Goal: Check status: Check status

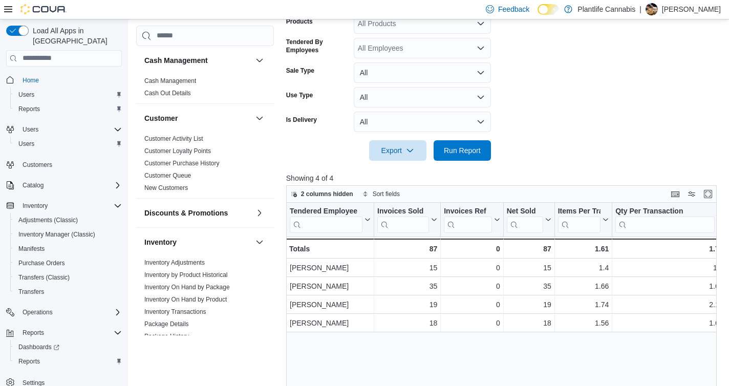
scroll to position [117, 0]
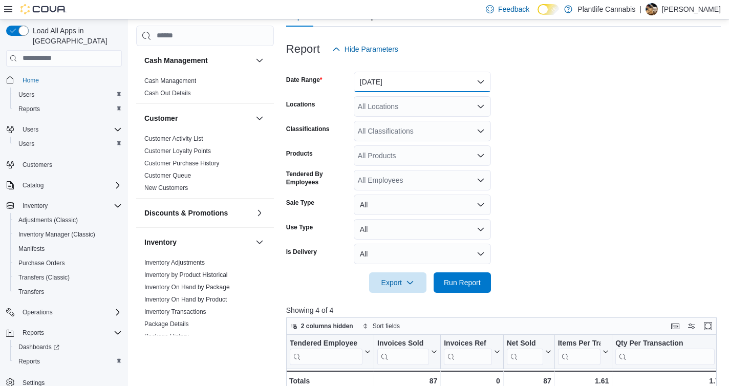
click at [386, 75] on button "[DATE]" at bounding box center [422, 82] width 137 height 20
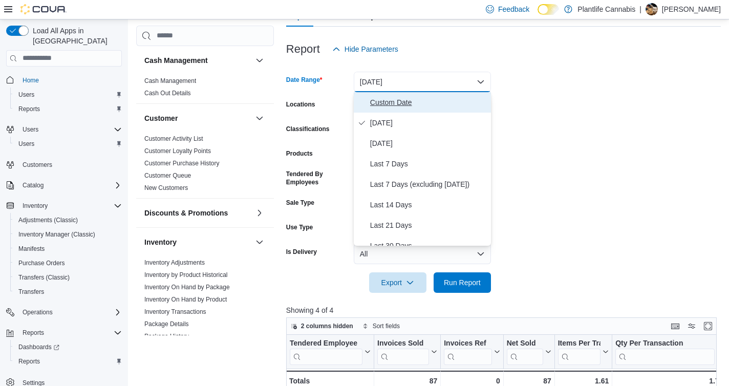
click at [380, 97] on span "Custom Date" at bounding box center [428, 102] width 117 height 12
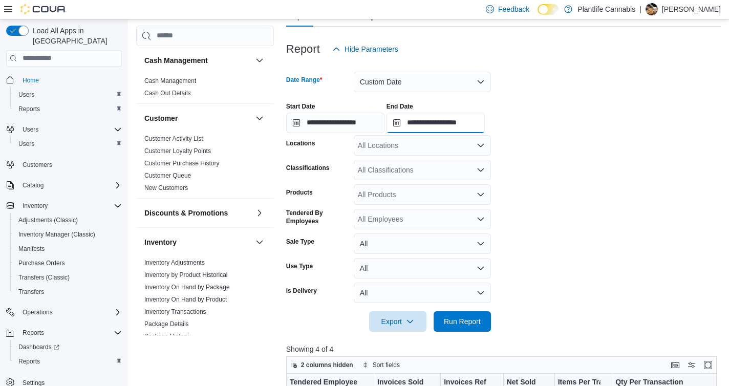
click at [481, 123] on input "**********" at bounding box center [435, 123] width 98 height 20
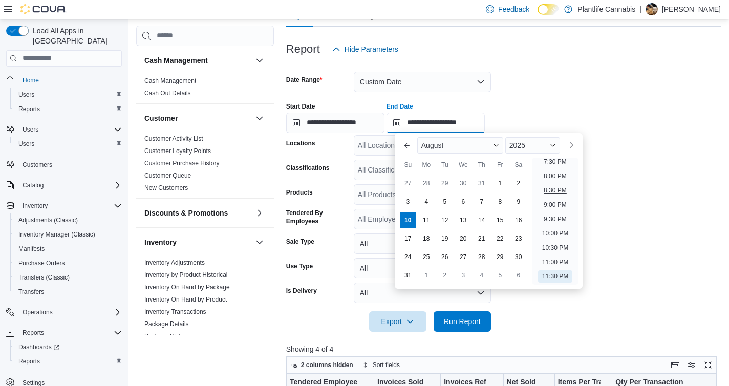
scroll to position [549, 0]
click at [561, 177] on li "7:30 PM" at bounding box center [555, 176] width 31 height 12
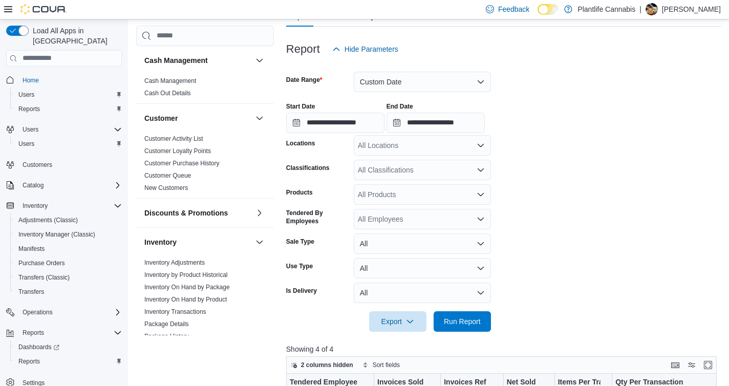
click at [471, 335] on div at bounding box center [503, 338] width 435 height 12
click at [468, 329] on span "Run Report" at bounding box center [462, 321] width 45 height 20
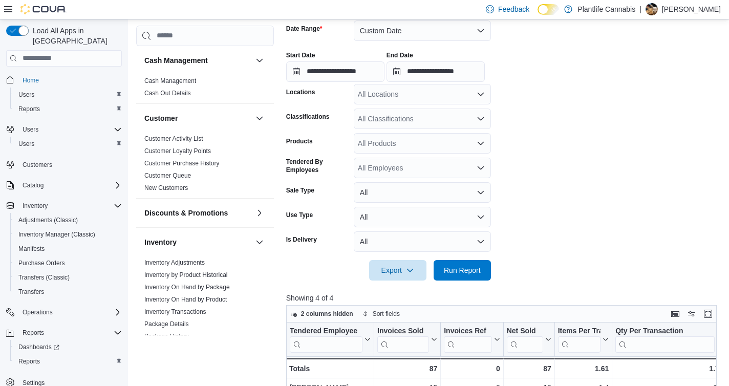
scroll to position [172, 0]
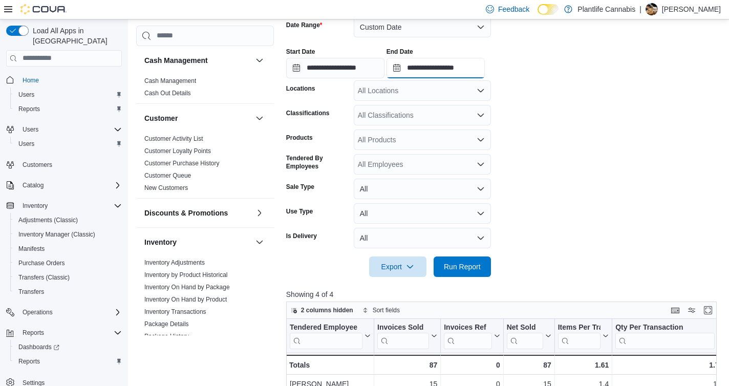
click at [439, 67] on input "**********" at bounding box center [435, 68] width 98 height 20
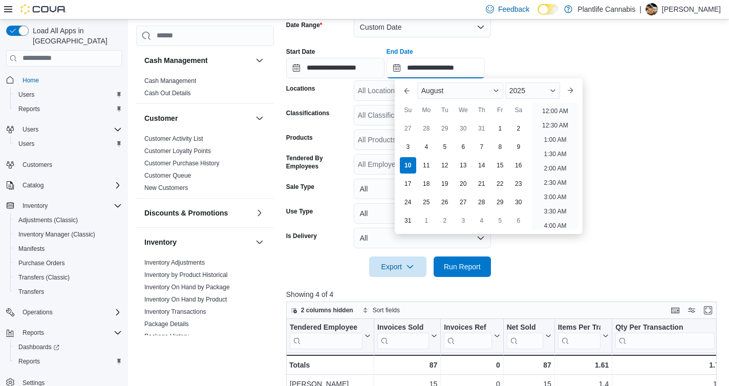
scroll to position [563, 0]
click at [545, 149] on li "9:00 PM" at bounding box center [555, 150] width 31 height 12
type input "**********"
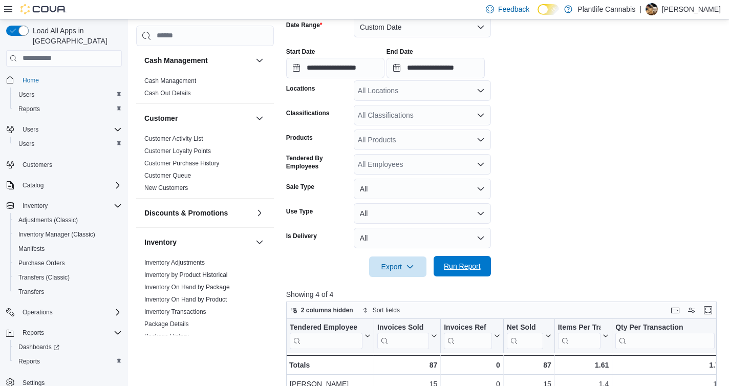
click at [464, 276] on span "Run Report" at bounding box center [462, 266] width 45 height 20
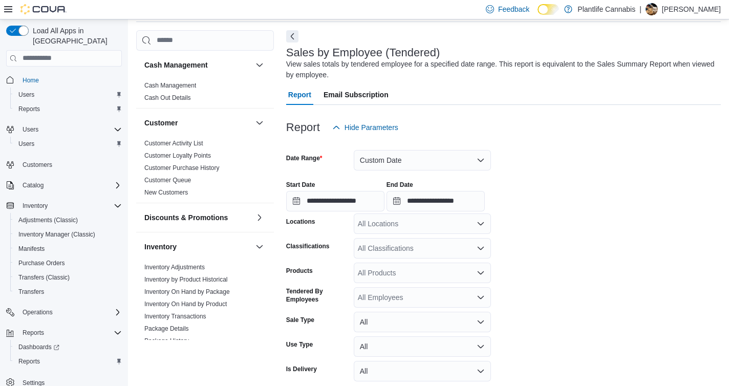
scroll to position [76, 0]
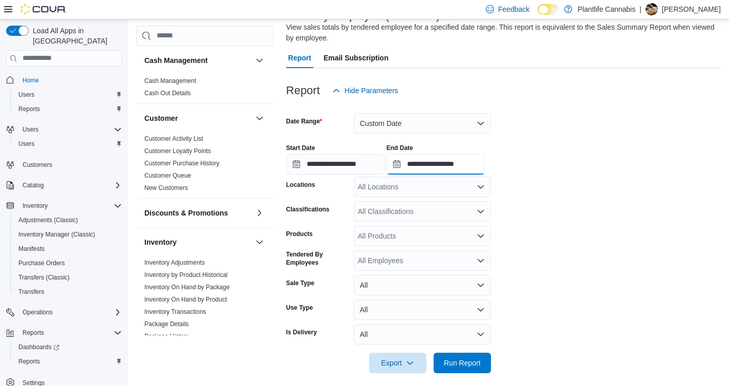
click at [477, 171] on input "**********" at bounding box center [435, 164] width 98 height 20
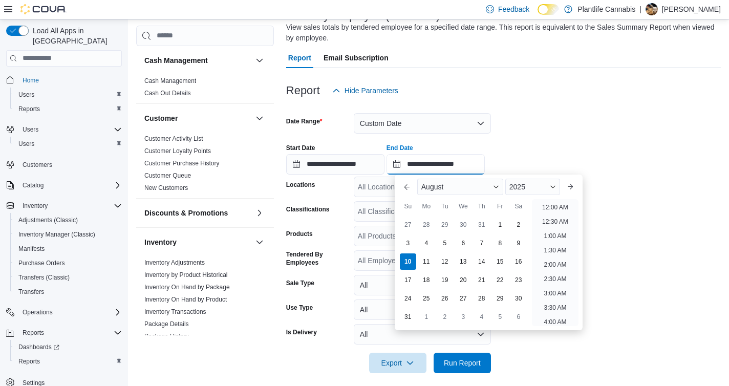
scroll to position [563, 0]
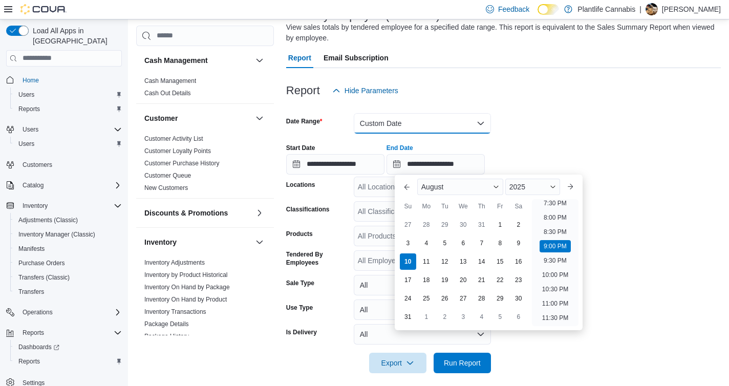
click at [397, 119] on button "Custom Date" at bounding box center [422, 123] width 137 height 20
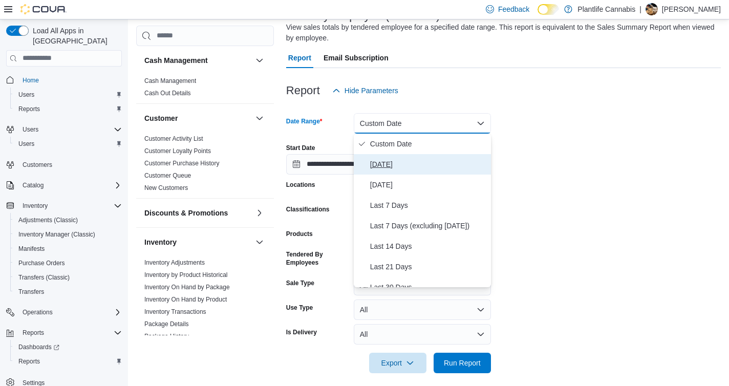
click at [394, 163] on span "[DATE]" at bounding box center [428, 164] width 117 height 12
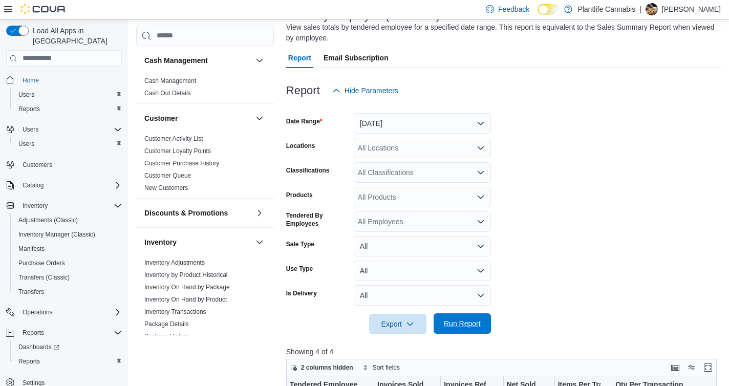
click at [471, 328] on span "Run Report" at bounding box center [462, 323] width 37 height 10
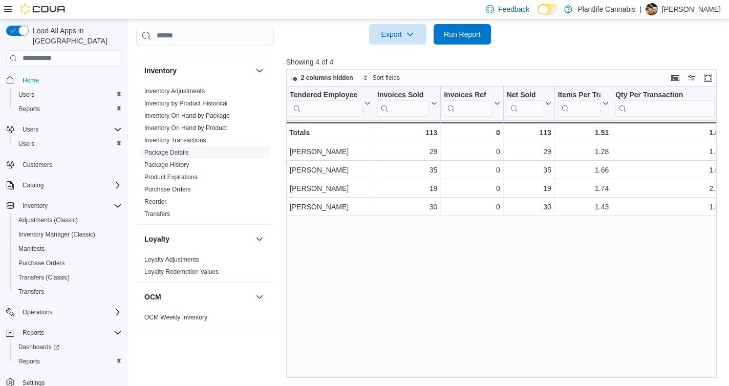
scroll to position [512, 0]
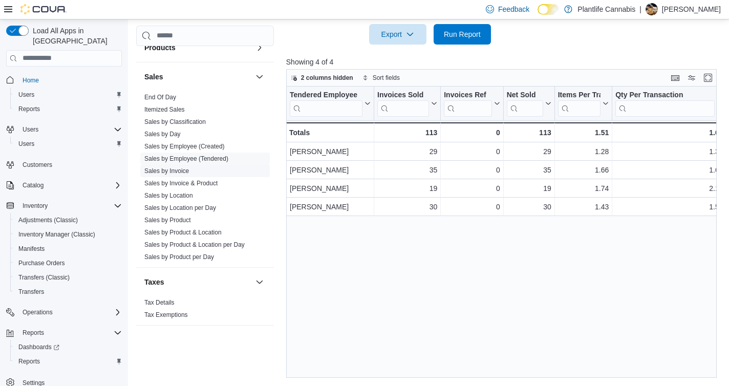
click at [188, 172] on link "Sales by Invoice" at bounding box center [166, 170] width 45 height 7
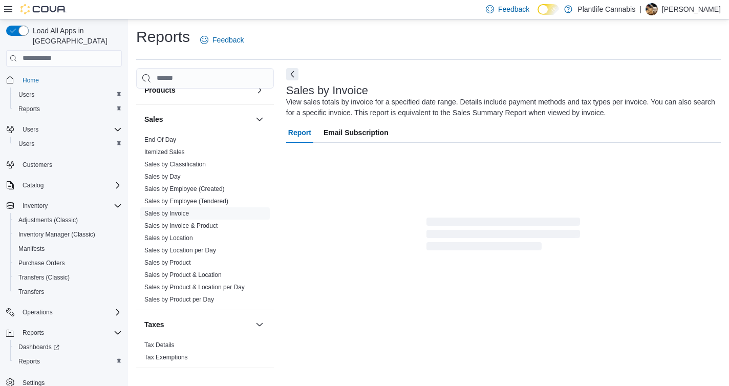
scroll to position [19, 0]
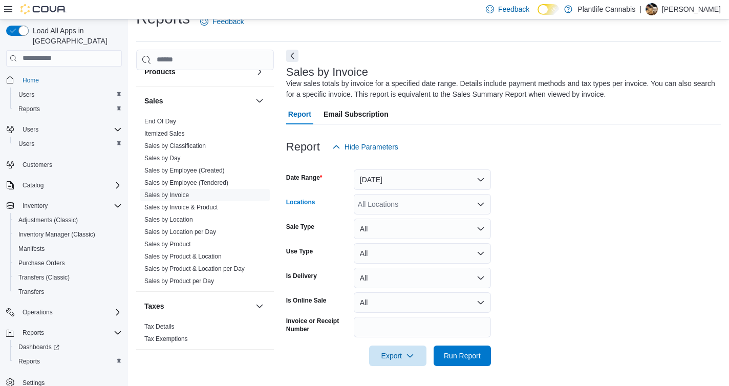
click at [436, 204] on div "All Locations" at bounding box center [422, 204] width 137 height 20
type input "****"
click at [442, 223] on span "Edmonton - [GEOGRAPHIC_DATA] Currents" at bounding box center [452, 222] width 143 height 10
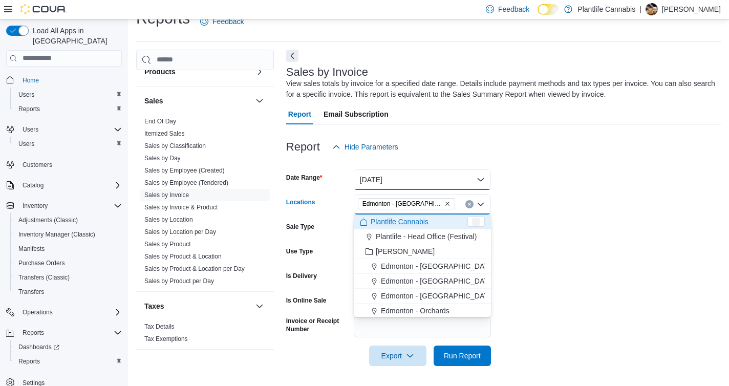
click at [383, 175] on button "[DATE]" at bounding box center [422, 179] width 137 height 20
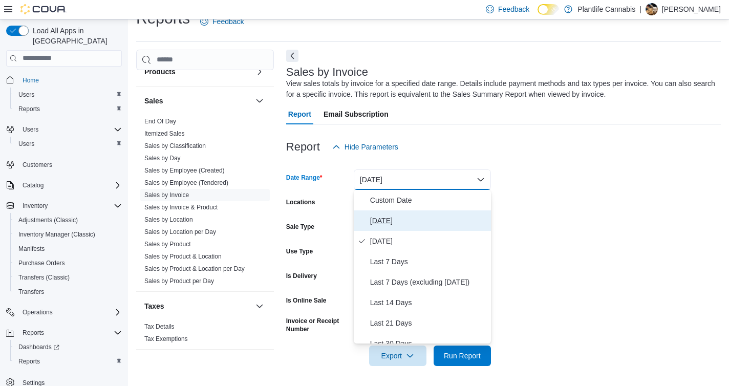
click at [387, 219] on span "[DATE]" at bounding box center [428, 220] width 117 height 12
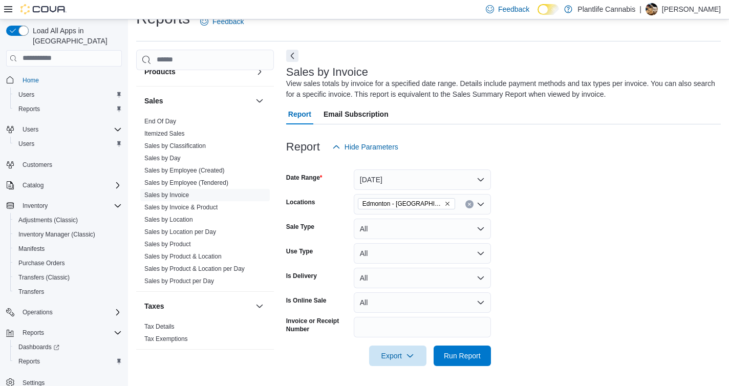
click at [478, 371] on div at bounding box center [503, 372] width 435 height 12
click at [476, 361] on span "Run Report" at bounding box center [462, 355] width 45 height 20
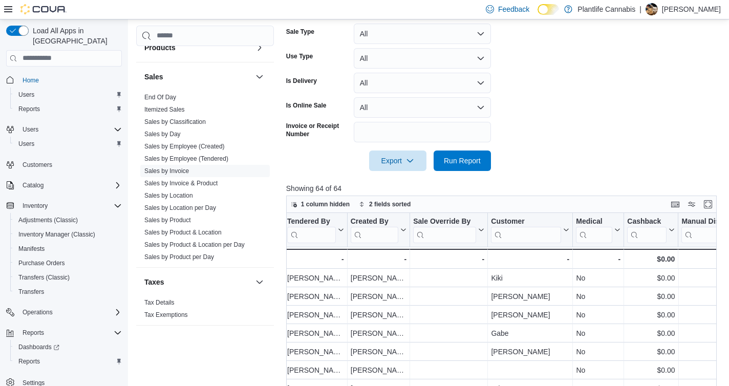
scroll to position [0, 1203]
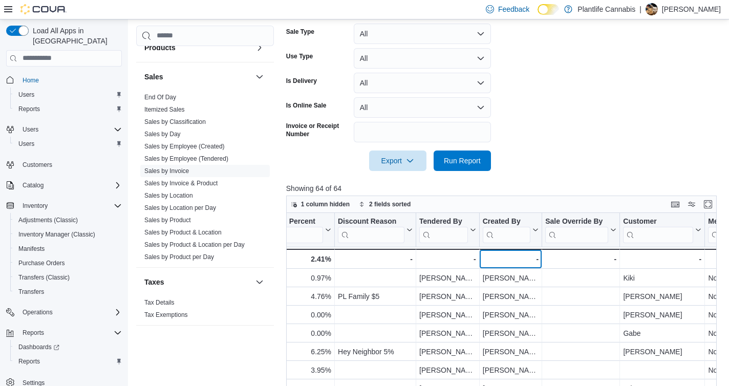
click at [524, 261] on div "-" at bounding box center [511, 259] width 56 height 12
click at [504, 253] on div "-" at bounding box center [511, 259] width 56 height 12
click at [511, 240] on input "search" at bounding box center [507, 234] width 48 height 16
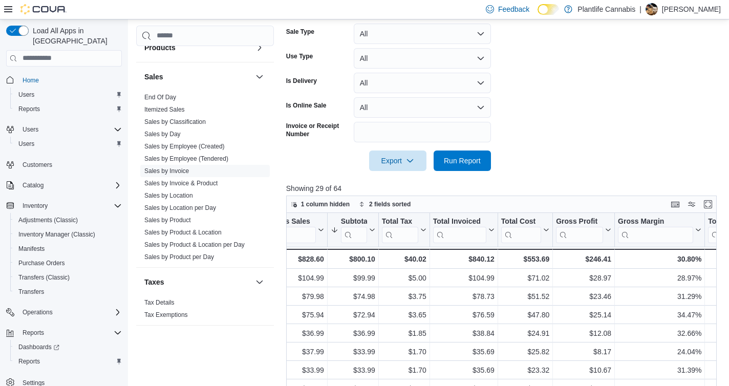
scroll to position [0, 671]
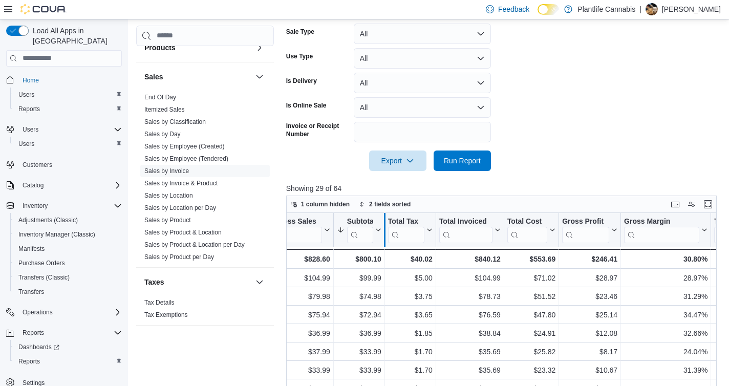
click at [381, 237] on div at bounding box center [384, 230] width 8 height 34
type input "*****"
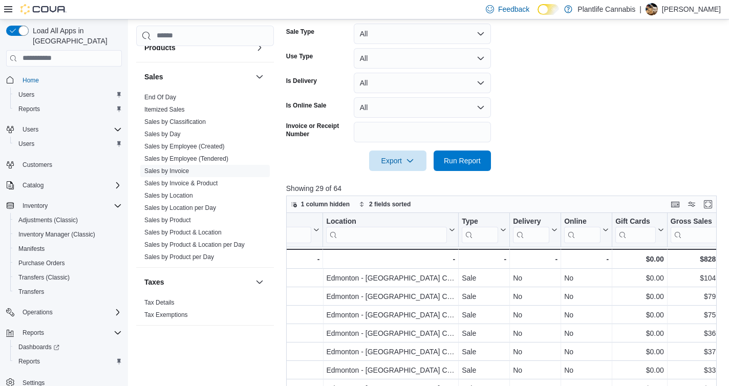
scroll to position [0, 0]
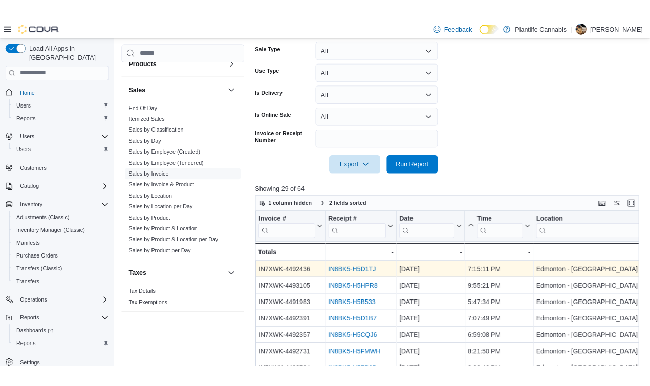
scroll to position [0, 79]
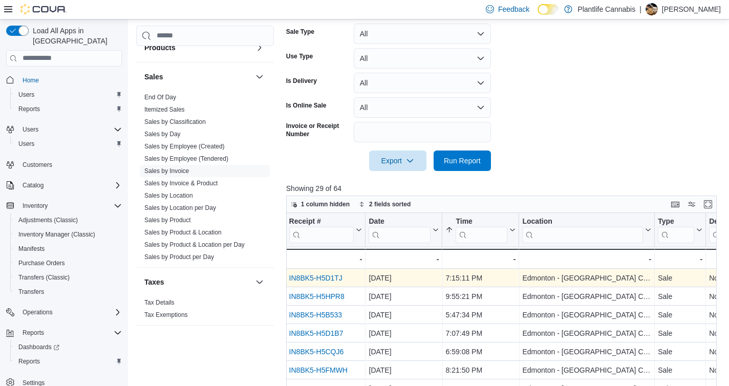
click at [328, 279] on link "IN8BK5-H5D1TJ" at bounding box center [315, 278] width 53 height 8
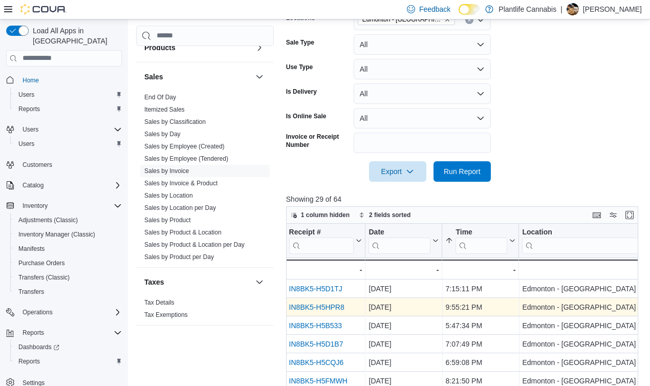
click at [332, 308] on link "IN8BK5-H5HPR8" at bounding box center [316, 307] width 55 height 8
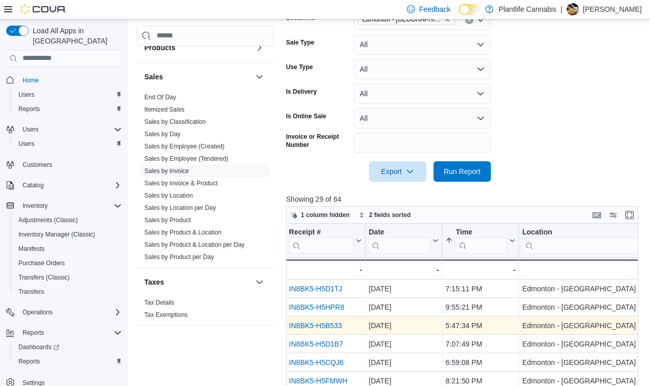
click at [337, 318] on div "IN8BK5-H5B533 - Receipt # URL, column 2, row 3" at bounding box center [326, 325] width 80 height 18
click at [330, 328] on link "IN8BK5-H5B533" at bounding box center [315, 325] width 53 height 8
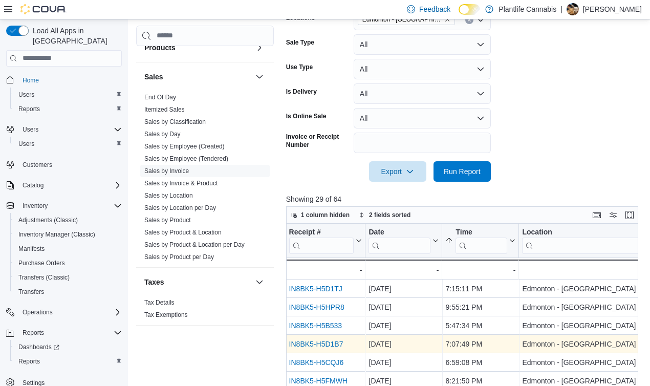
click at [328, 350] on div "IN8BK5-H5D1B7" at bounding box center [325, 344] width 73 height 12
click at [323, 344] on link "IN8BK5-H5D1B7" at bounding box center [316, 344] width 54 height 8
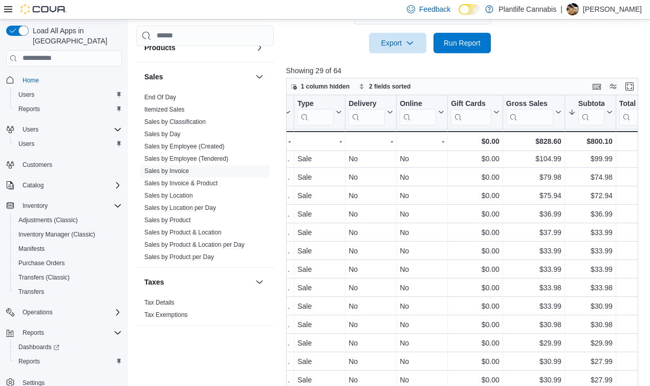
scroll to position [0, 439]
click at [560, 111] on icon at bounding box center [558, 112] width 5 height 3
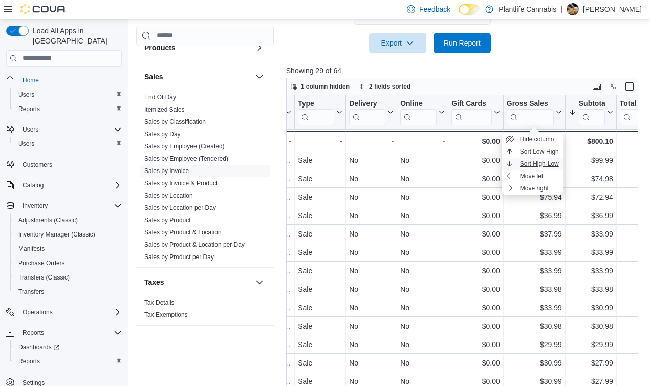
click at [550, 160] on span "Sort High-Low" at bounding box center [539, 164] width 39 height 8
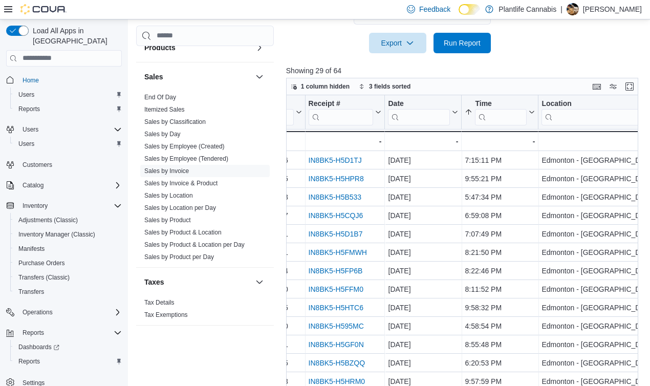
scroll to position [0, 0]
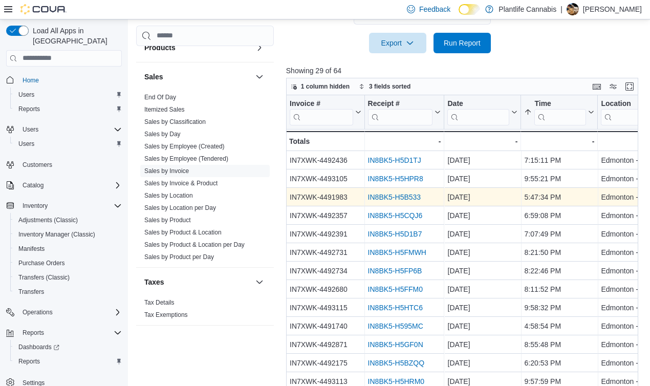
click at [408, 195] on link "IN8BK5-H5B533" at bounding box center [394, 197] width 53 height 8
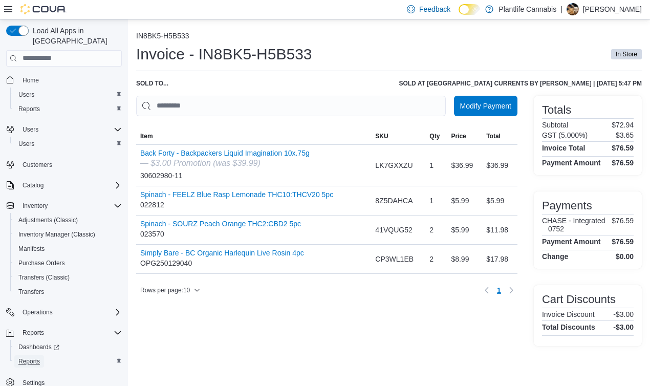
click at [31, 355] on span "Reports" at bounding box center [28, 361] width 21 height 12
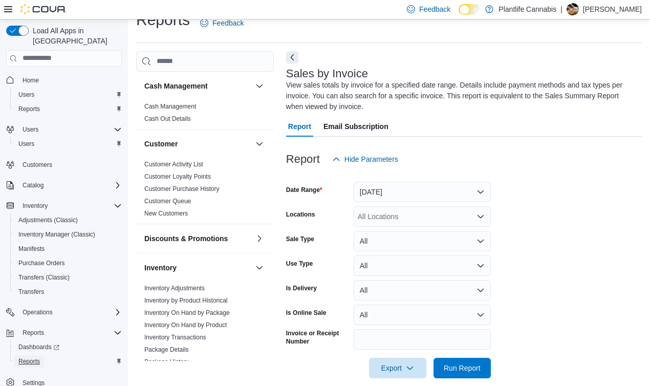
scroll to position [30, 0]
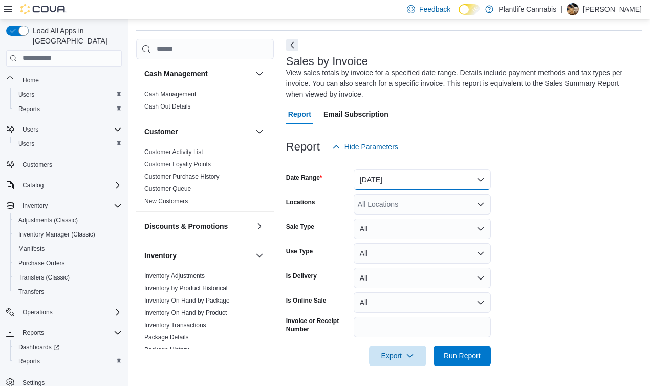
click at [394, 172] on button "[DATE]" at bounding box center [422, 179] width 137 height 20
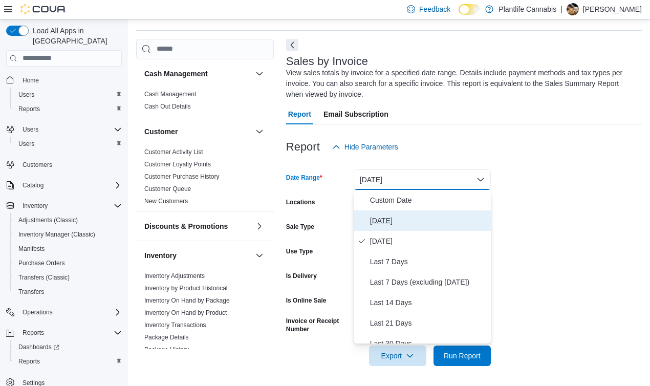
click at [394, 222] on span "[DATE]" at bounding box center [428, 220] width 117 height 12
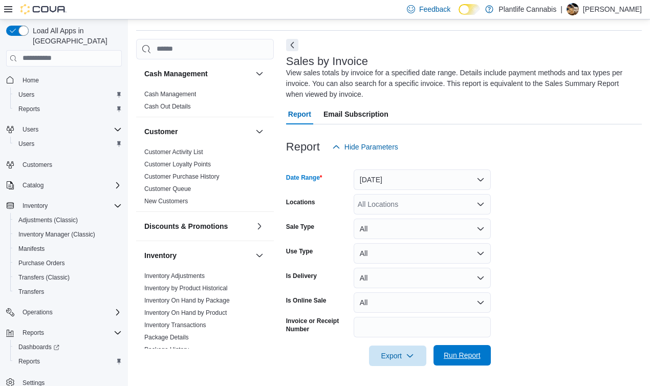
click at [483, 357] on span "Run Report" at bounding box center [462, 355] width 45 height 20
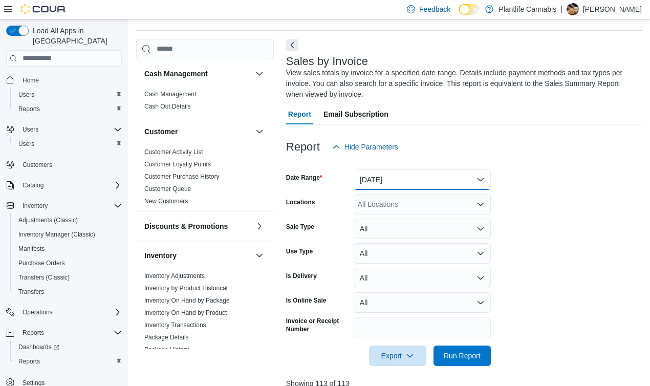
click at [402, 176] on button "[DATE]" at bounding box center [422, 179] width 137 height 20
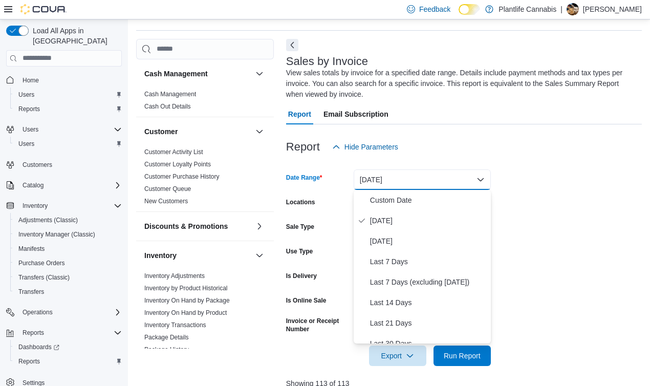
click at [527, 239] on form "Date Range Today Locations All Locations Sale Type All Use Type All Is Delivery…" at bounding box center [464, 261] width 356 height 209
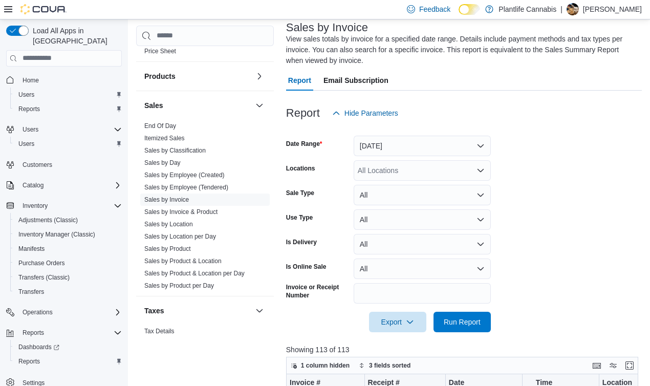
scroll to position [512, 0]
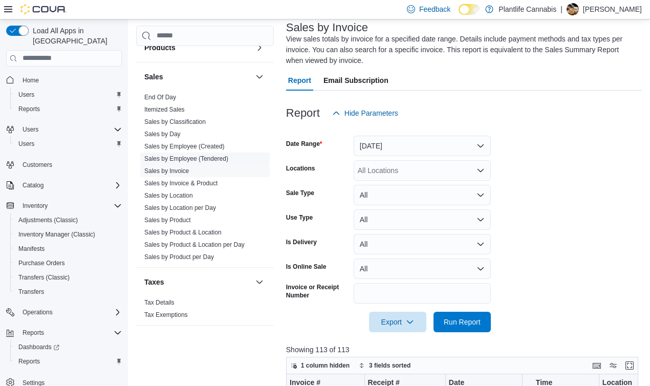
click at [195, 156] on link "Sales by Employee (Tendered)" at bounding box center [186, 158] width 84 height 7
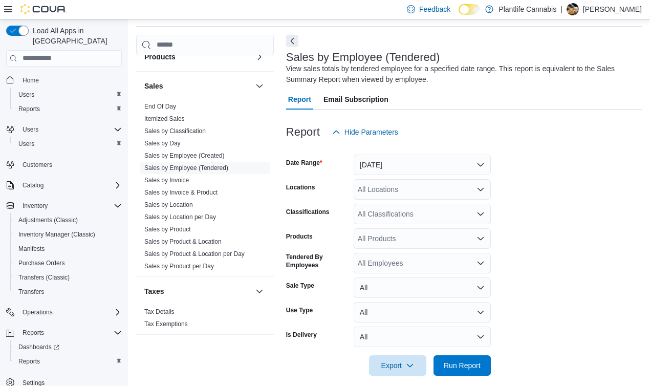
scroll to position [44, 0]
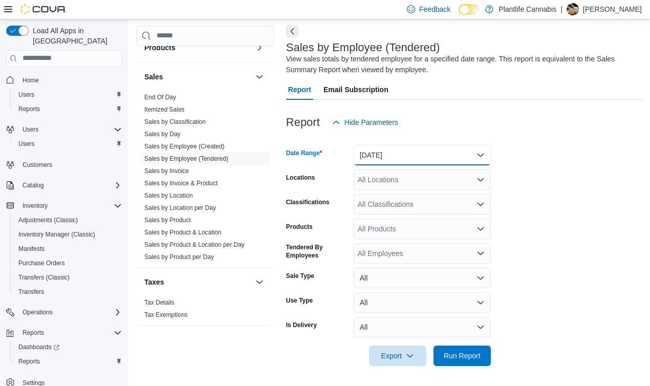
click at [402, 157] on button "[DATE]" at bounding box center [422, 155] width 137 height 20
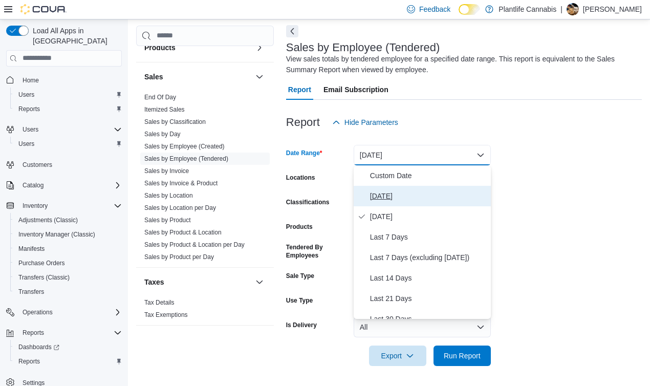
click at [394, 186] on button "[DATE]" at bounding box center [422, 196] width 137 height 20
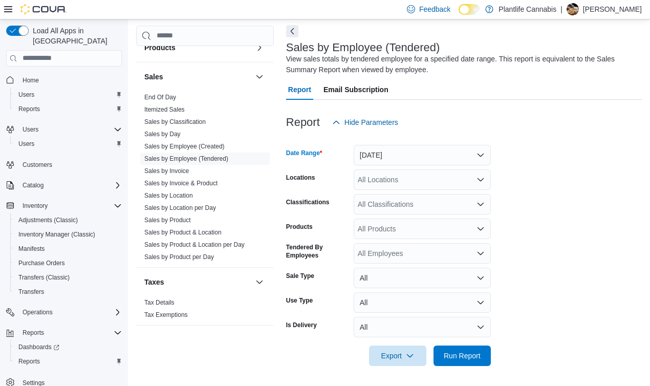
click at [390, 185] on div "All Locations" at bounding box center [422, 179] width 137 height 20
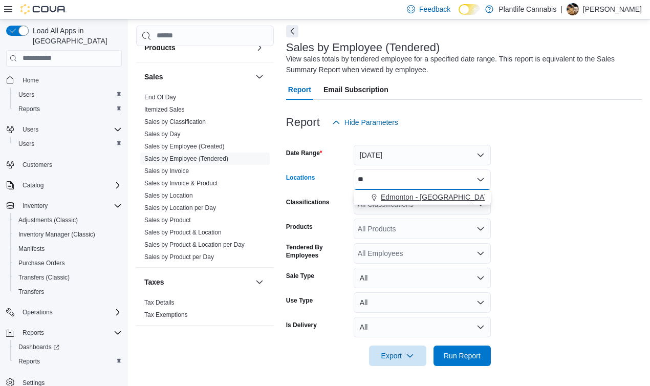
type input "**"
click at [427, 195] on span "Edmonton - [GEOGRAPHIC_DATA] Currents" at bounding box center [452, 197] width 143 height 10
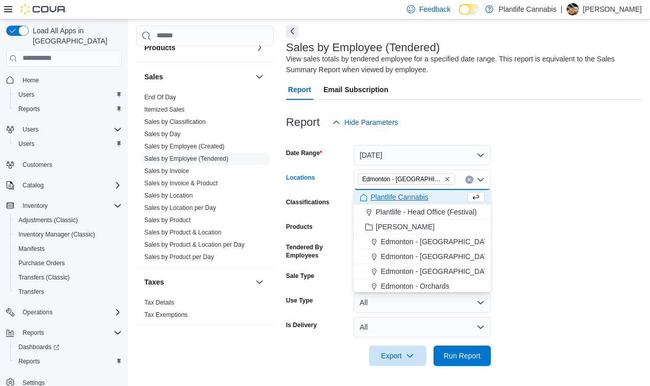
click at [476, 376] on div at bounding box center [464, 372] width 356 height 12
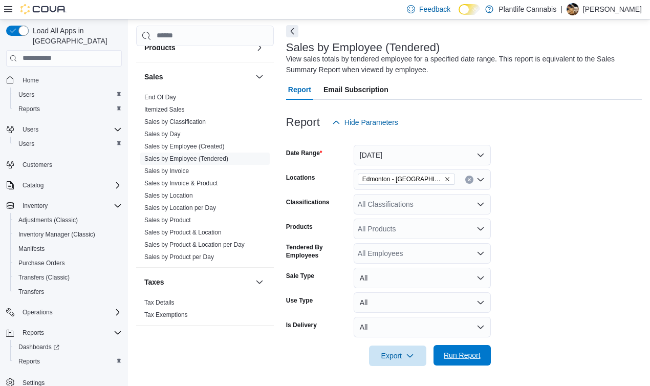
click at [468, 354] on span "Run Report" at bounding box center [462, 355] width 37 height 10
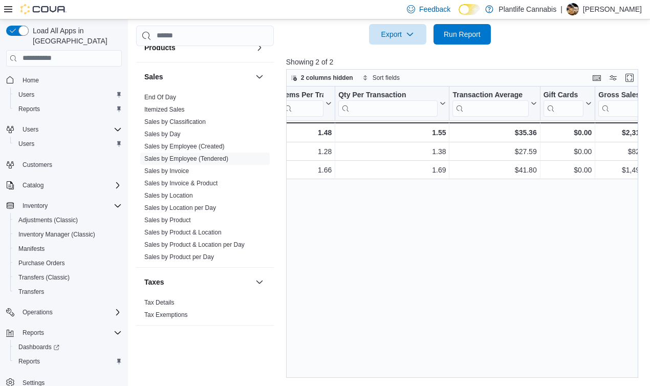
scroll to position [0, 370]
